Goal: Check status: Check status

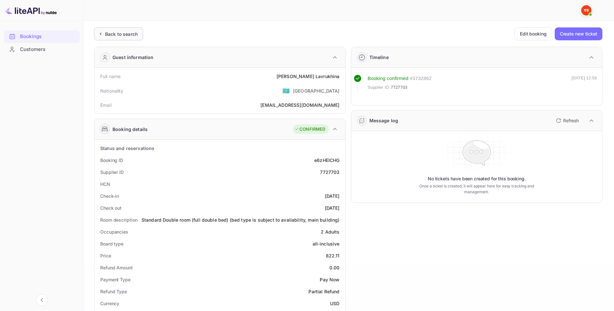
click at [124, 38] on div "Back to search" at bounding box center [118, 33] width 49 height 13
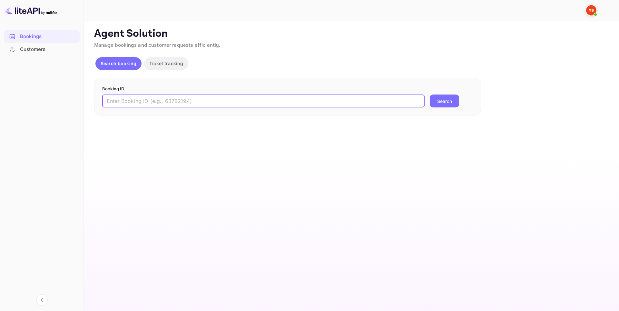
click at [172, 106] on input "text" at bounding box center [263, 100] width 322 height 13
paste input "7396681"
type input "7396681"
click at [446, 102] on button "Search" at bounding box center [443, 100] width 29 height 13
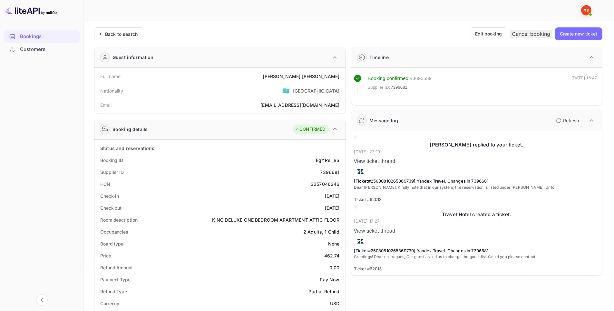
click at [327, 174] on div "7396681" at bounding box center [329, 172] width 19 height 7
copy div "7396681"
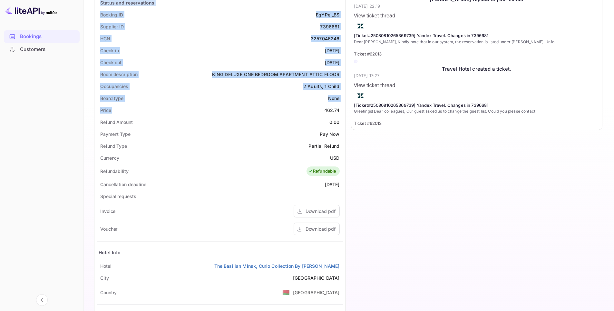
scroll to position [161, 0]
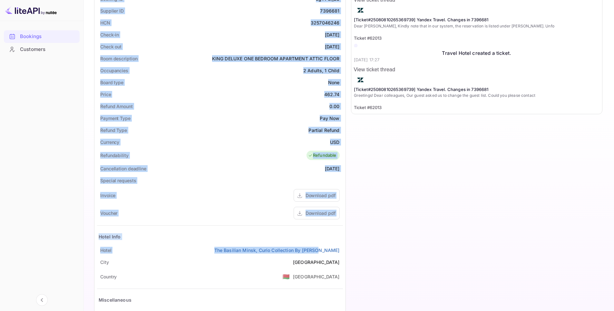
drag, startPoint x: 91, startPoint y: 71, endPoint x: 342, endPoint y: 248, distance: 307.8
click at [342, 248] on div "Unsaved Changes Ticket Affiliate URL [URL][DOMAIN_NAME] Business partner name N…" at bounding box center [345, 105] width 522 height 490
copy div "Full name [PERSON_NAME] Nationality 🇰🇿 [DEMOGRAPHIC_DATA] Email [EMAIL_ADDRESS]…"
